Goal: Find specific page/section: Find specific page/section

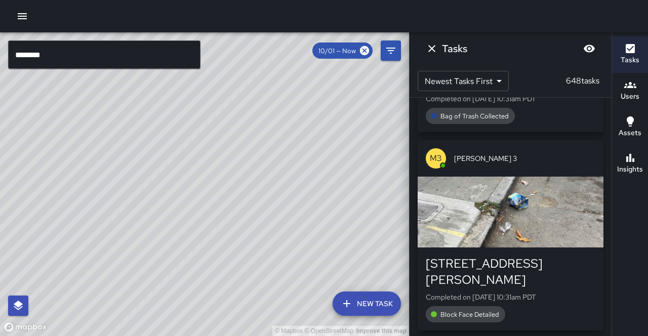
scroll to position [69, 0]
click at [465, 221] on div "button" at bounding box center [511, 212] width 186 height 71
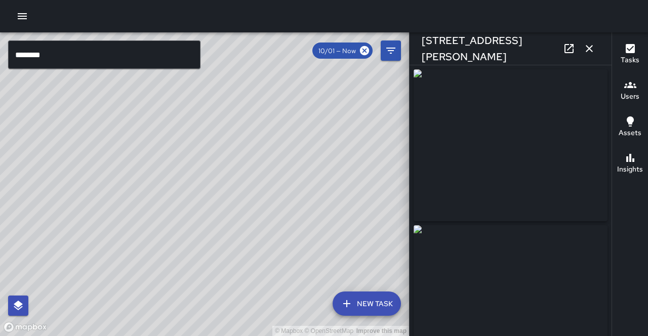
click at [589, 47] on icon "button" at bounding box center [589, 49] width 12 height 12
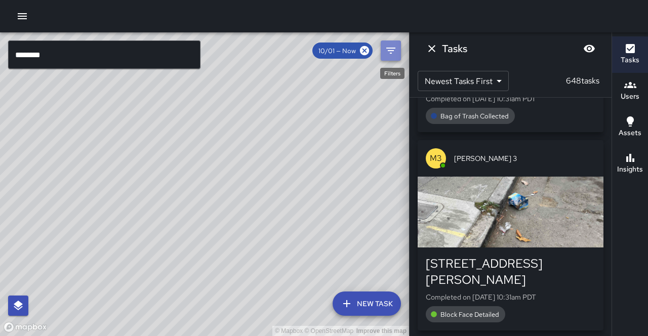
click at [390, 50] on icon "Filters" at bounding box center [391, 51] width 12 height 12
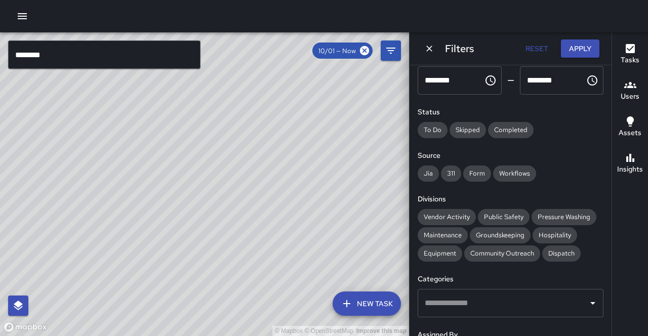
click at [344, 54] on span "10/01 — Now" at bounding box center [337, 51] width 50 height 9
click at [388, 51] on icon "Filters" at bounding box center [391, 51] width 12 height 12
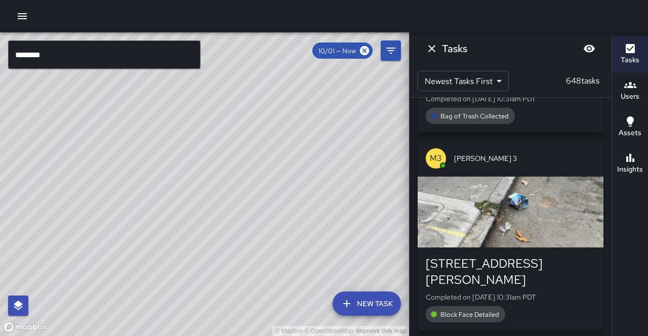
click at [268, 107] on div "© Mapbox © OpenStreetMap Improve this map" at bounding box center [204, 184] width 409 height 304
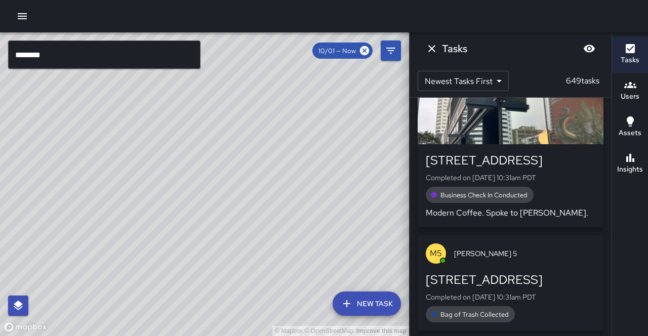
click at [154, 55] on input "********" at bounding box center [104, 54] width 192 height 28
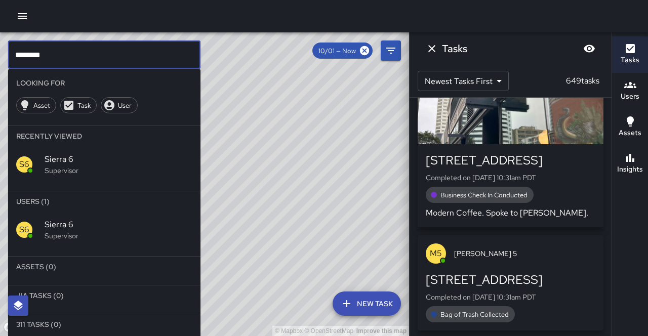
click at [154, 55] on input "********" at bounding box center [104, 54] width 192 height 28
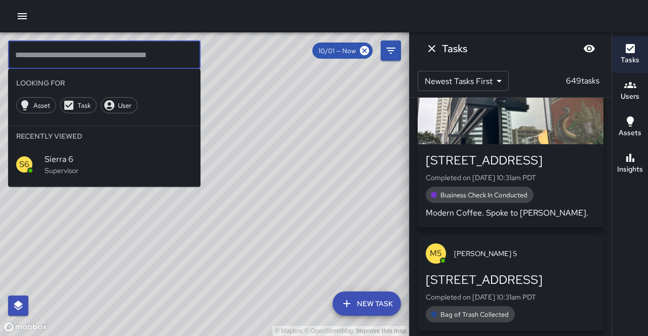
click at [271, 76] on div "© Mapbox © OpenStreetMap Improve this map" at bounding box center [204, 184] width 409 height 304
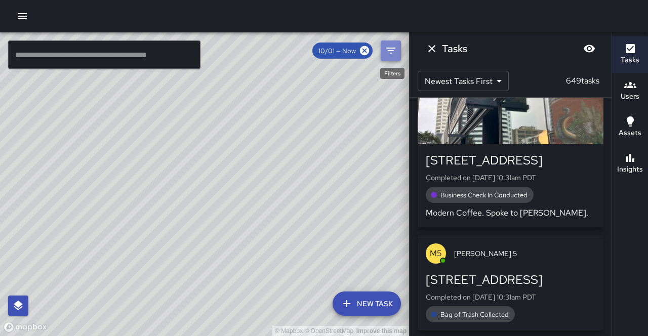
click at [392, 55] on button "Filters" at bounding box center [391, 50] width 20 height 20
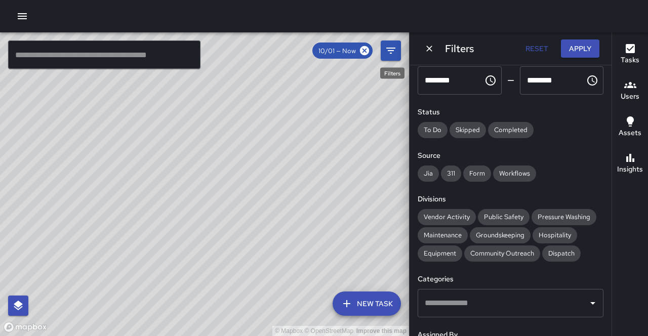
scroll to position [0, 0]
click at [431, 48] on button "Dismiss" at bounding box center [429, 48] width 15 height 15
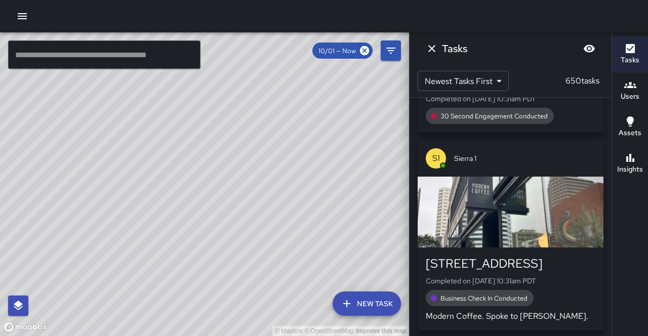
click at [347, 52] on span "10/01 — Now" at bounding box center [337, 51] width 50 height 9
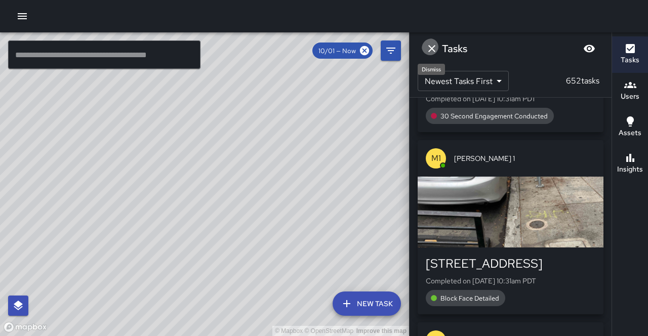
click at [435, 49] on button "Dismiss" at bounding box center [432, 48] width 20 height 20
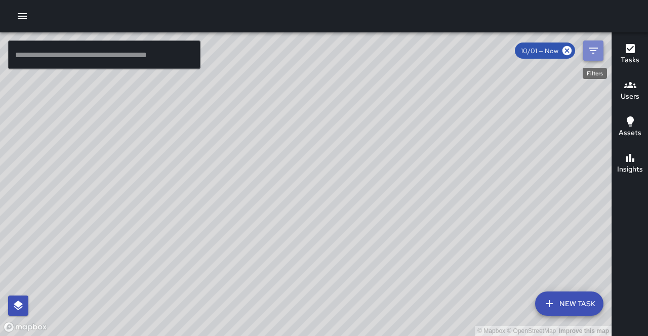
click at [593, 51] on icon "Filters" at bounding box center [593, 51] width 12 height 12
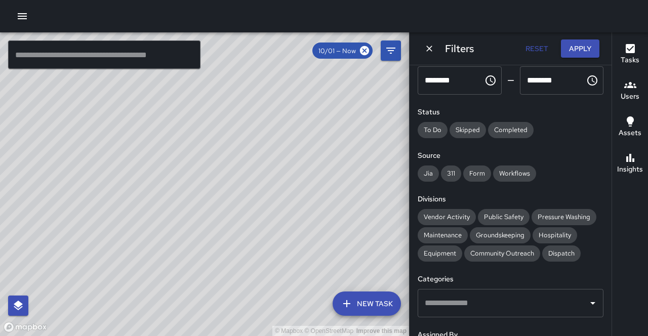
click at [540, 50] on button "Reset" at bounding box center [536, 48] width 32 height 19
click at [607, 152] on div "Date Range Now [DATE] [DATE] 10:32 am Time Range ******** ​ ******** ​ Status T…" at bounding box center [511, 200] width 202 height 271
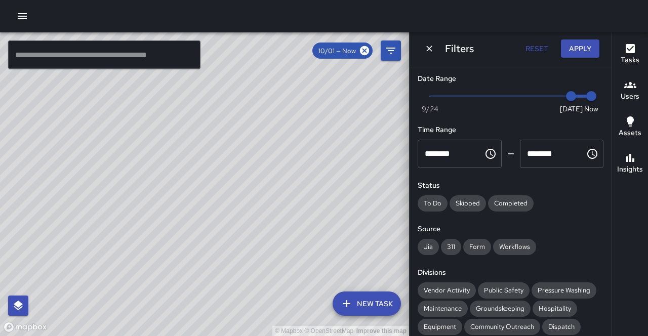
type input "*"
click at [552, 92] on span "Now [DATE] [DATE] 10:32 am" at bounding box center [510, 96] width 161 height 15
drag, startPoint x: 312, startPoint y: 102, endPoint x: 310, endPoint y: 114, distance: 12.3
click at [310, 114] on div "© Mapbox © OpenStreetMap Improve this map" at bounding box center [204, 184] width 409 height 304
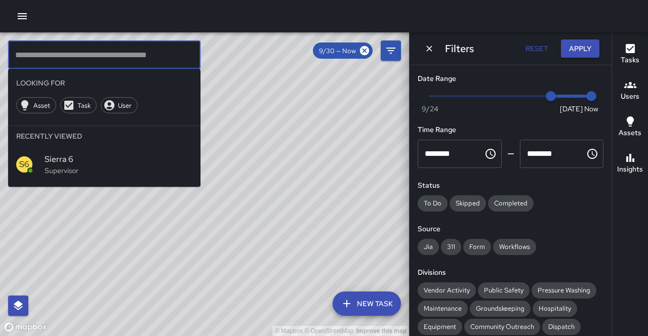
click at [55, 62] on input "text" at bounding box center [104, 54] width 192 height 28
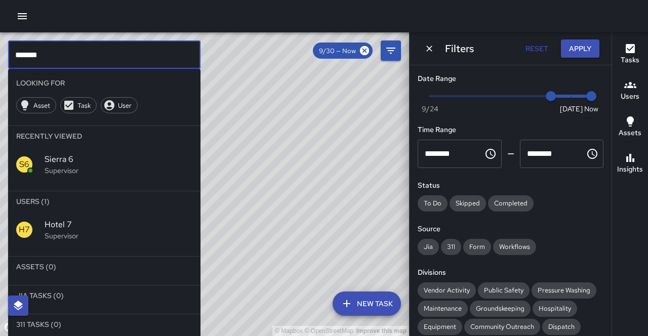
click at [63, 219] on span "Hotel 7" at bounding box center [119, 225] width 148 height 12
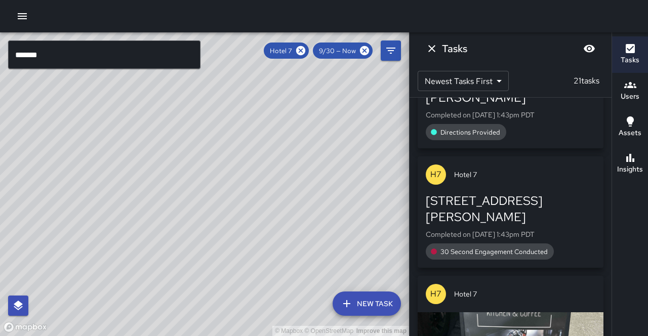
drag, startPoint x: 243, startPoint y: 119, endPoint x: 197, endPoint y: 299, distance: 185.0
click at [197, 299] on div "© Mapbox © OpenStreetMap Improve this map" at bounding box center [204, 184] width 409 height 304
drag, startPoint x: 219, startPoint y: 130, endPoint x: 114, endPoint y: 244, distance: 155.1
click at [113, 244] on div "© Mapbox © OpenStreetMap Improve this map" at bounding box center [204, 184] width 409 height 304
drag, startPoint x: 195, startPoint y: 187, endPoint x: 139, endPoint y: 240, distance: 77.4
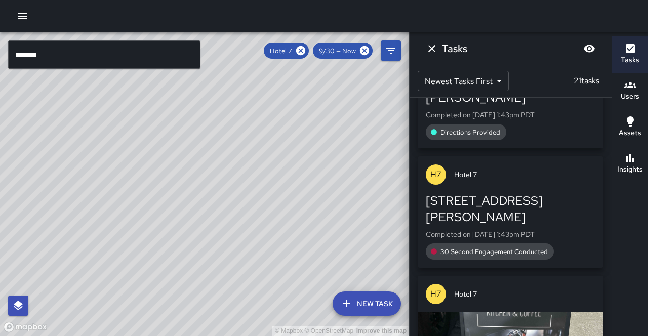
click at [139, 240] on div "© Mapbox © OpenStreetMap Improve this map" at bounding box center [204, 184] width 409 height 304
click at [305, 49] on icon at bounding box center [300, 50] width 9 height 9
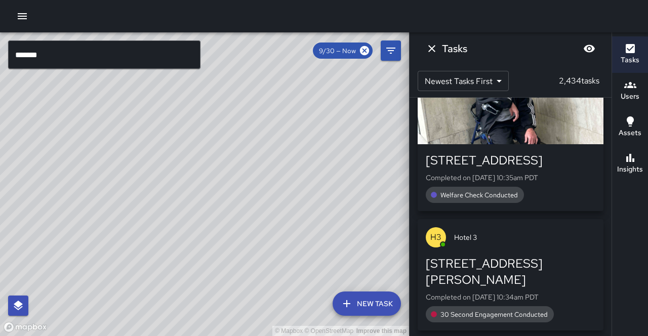
click at [176, 53] on input "*******" at bounding box center [104, 54] width 192 height 28
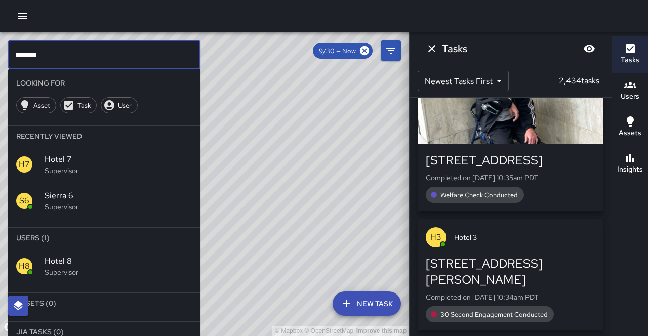
click at [53, 255] on span "Hotel 8" at bounding box center [119, 261] width 148 height 12
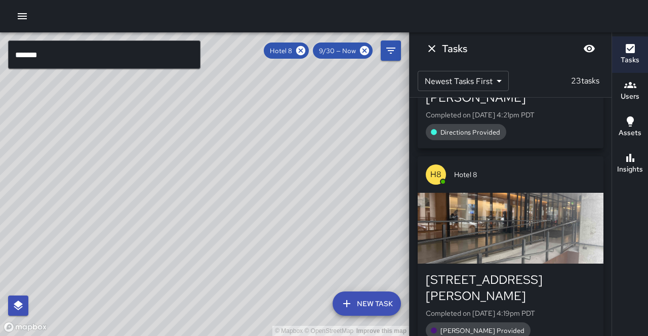
drag, startPoint x: 241, startPoint y: 133, endPoint x: 271, endPoint y: 165, distance: 43.7
click at [271, 165] on div "© Mapbox © OpenStreetMap Improve this map" at bounding box center [204, 184] width 409 height 304
drag, startPoint x: 315, startPoint y: 52, endPoint x: 204, endPoint y: 51, distance: 110.4
click at [305, 52] on icon at bounding box center [300, 50] width 9 height 9
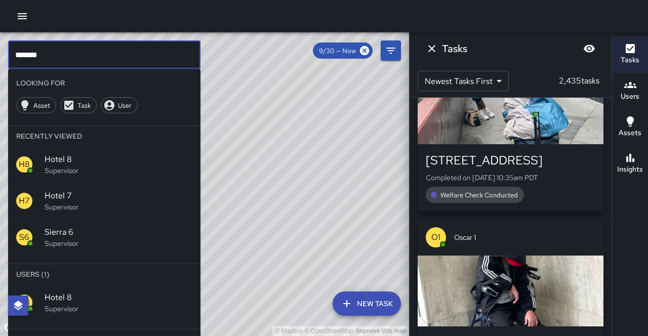
click at [181, 54] on input "*******" at bounding box center [104, 54] width 192 height 28
click at [42, 295] on div "H9" at bounding box center [30, 303] width 28 height 16
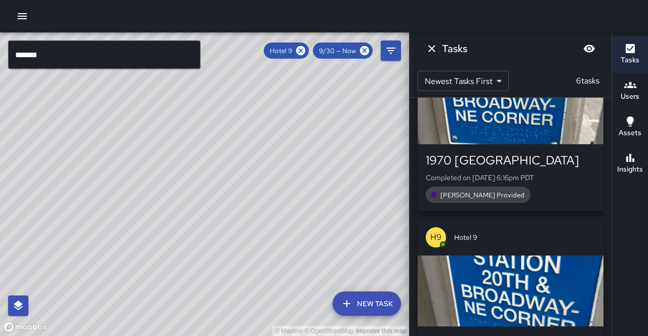
drag, startPoint x: 204, startPoint y: 202, endPoint x: 224, endPoint y: 120, distance: 84.3
click at [224, 120] on div "© Mapbox © OpenStreetMap Improve this map" at bounding box center [204, 184] width 409 height 304
drag, startPoint x: 211, startPoint y: 168, endPoint x: 218, endPoint y: 142, distance: 27.4
click at [218, 142] on div "© Mapbox © OpenStreetMap Improve this map" at bounding box center [204, 184] width 409 height 304
click at [305, 49] on icon at bounding box center [300, 50] width 9 height 9
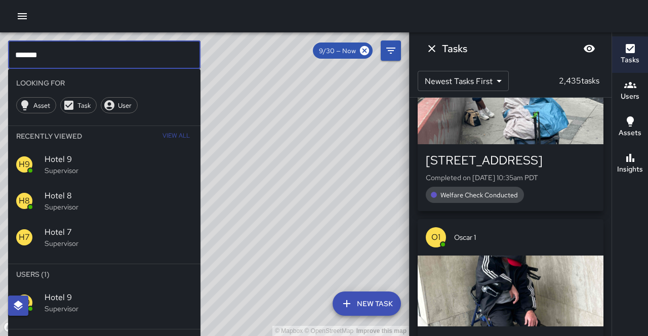
click at [125, 60] on input "*******" at bounding box center [104, 54] width 192 height 28
type input "********"
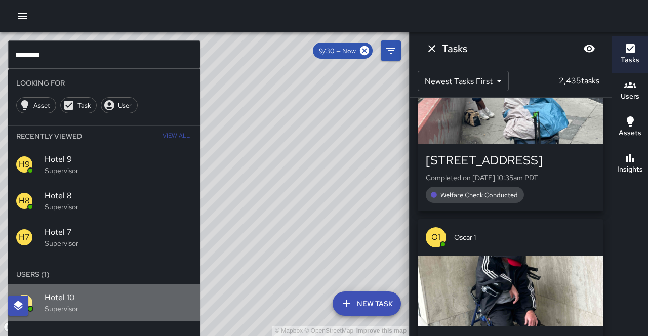
click at [48, 304] on p "Supervisor" at bounding box center [119, 309] width 148 height 10
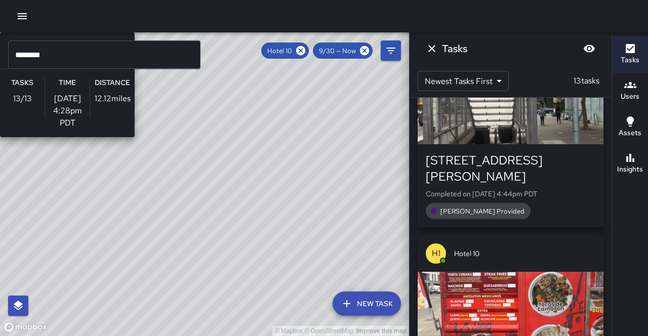
click at [203, 207] on div "© Mapbox © OpenStreetMap Improve this map H1 Hotel 10 Supervisor Tasks 13 / 13 …" at bounding box center [204, 184] width 409 height 304
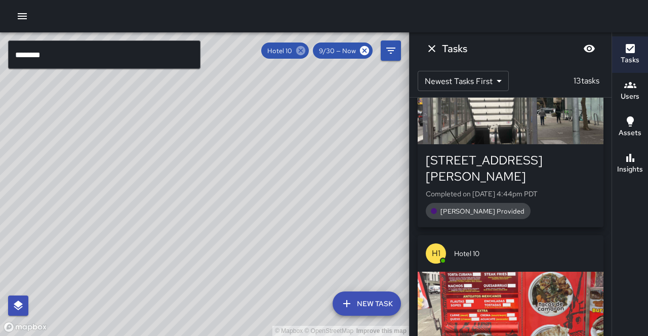
click at [305, 54] on icon at bounding box center [300, 50] width 9 height 9
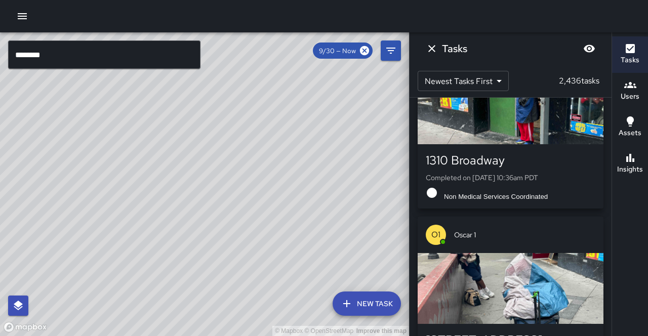
click at [73, 56] on input "********" at bounding box center [104, 54] width 192 height 28
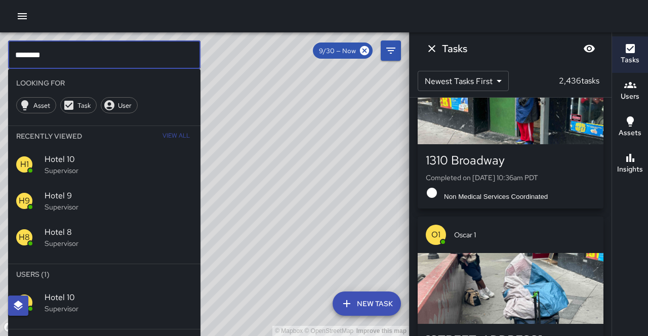
click at [73, 56] on input "********" at bounding box center [104, 54] width 192 height 28
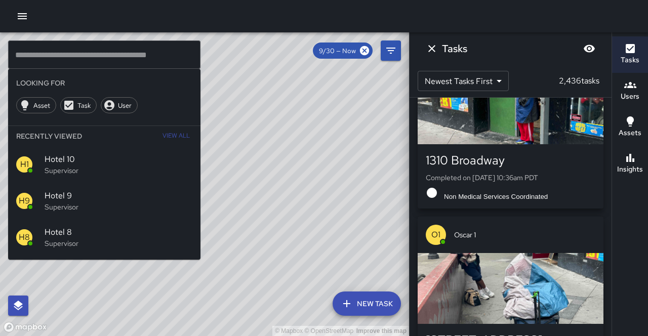
click at [322, 126] on div "© Mapbox © OpenStreetMap Improve this map" at bounding box center [204, 184] width 409 height 304
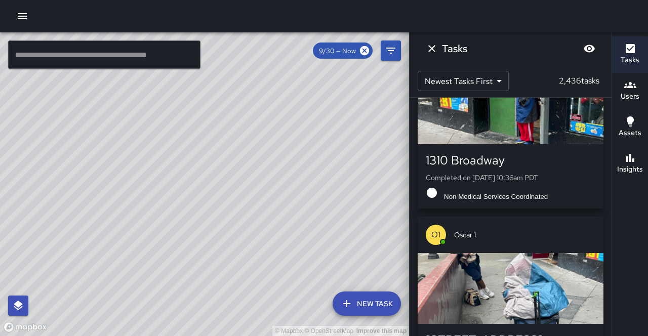
drag, startPoint x: 204, startPoint y: 77, endPoint x: 192, endPoint y: 111, distance: 36.0
click at [192, 111] on div "© Mapbox © OpenStreetMap Improve this map" at bounding box center [204, 184] width 409 height 304
drag, startPoint x: 196, startPoint y: 128, endPoint x: 189, endPoint y: 160, distance: 33.3
click at [189, 160] on div "© Mapbox © OpenStreetMap Improve this map" at bounding box center [204, 184] width 409 height 304
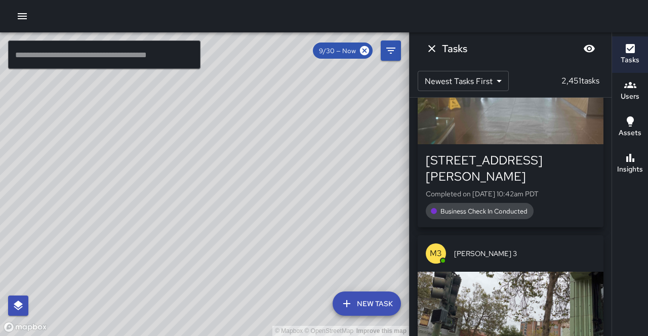
drag, startPoint x: 224, startPoint y: 142, endPoint x: 208, endPoint y: 165, distance: 28.7
click at [208, 165] on div "© Mapbox © OpenStreetMap Improve this map" at bounding box center [204, 184] width 409 height 304
drag, startPoint x: 226, startPoint y: 195, endPoint x: 225, endPoint y: 176, distance: 19.3
click at [225, 176] on div "© Mapbox © OpenStreetMap Improve this map" at bounding box center [204, 184] width 409 height 304
drag, startPoint x: 142, startPoint y: 256, endPoint x: 207, endPoint y: 120, distance: 150.3
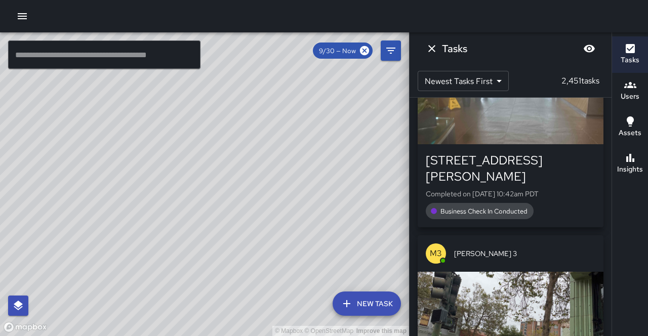
click at [207, 110] on div "© Mapbox © OpenStreetMap Improve this map" at bounding box center [204, 184] width 409 height 304
drag, startPoint x: 178, startPoint y: 242, endPoint x: 196, endPoint y: 172, distance: 72.7
click at [195, 171] on div "© Mapbox © OpenStreetMap Improve this map" at bounding box center [204, 184] width 409 height 304
drag, startPoint x: 128, startPoint y: 246, endPoint x: 182, endPoint y: 167, distance: 96.0
click at [182, 167] on div "© Mapbox © OpenStreetMap Improve this map" at bounding box center [204, 184] width 409 height 304
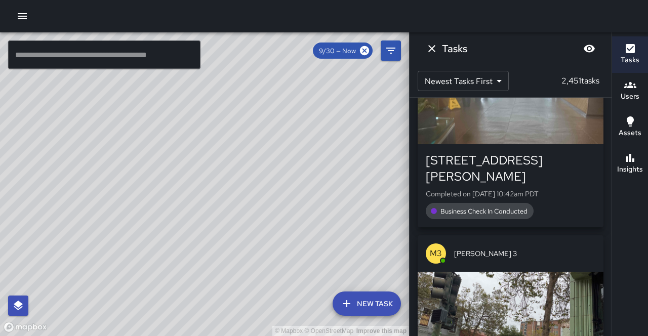
drag, startPoint x: 211, startPoint y: 295, endPoint x: 176, endPoint y: 267, distance: 44.6
click at [176, 266] on div "© Mapbox © OpenStreetMap Improve this map" at bounding box center [204, 184] width 409 height 304
drag, startPoint x: 121, startPoint y: 234, endPoint x: 151, endPoint y: 236, distance: 29.9
click at [151, 236] on div "© Mapbox © OpenStreetMap Improve this map" at bounding box center [204, 184] width 409 height 304
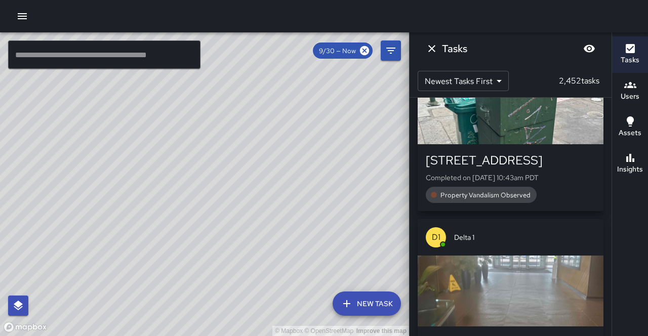
drag, startPoint x: 216, startPoint y: 209, endPoint x: 188, endPoint y: 257, distance: 55.3
click at [188, 257] on div "© Mapbox © OpenStreetMap Improve this map" at bounding box center [204, 184] width 409 height 304
